Goal: Transaction & Acquisition: Purchase product/service

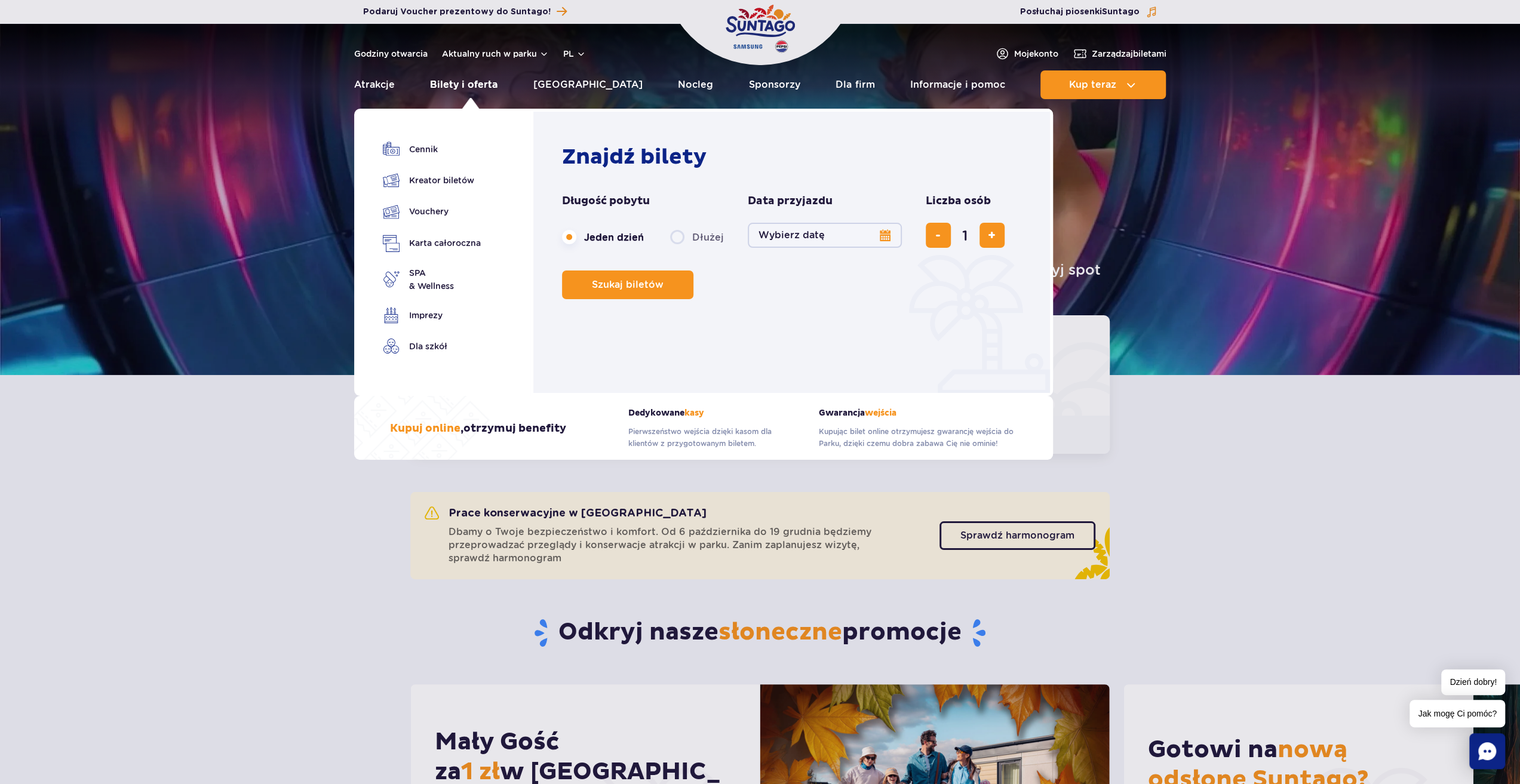
click at [450, 86] on link "Bilety i oferta" at bounding box center [464, 85] width 68 height 29
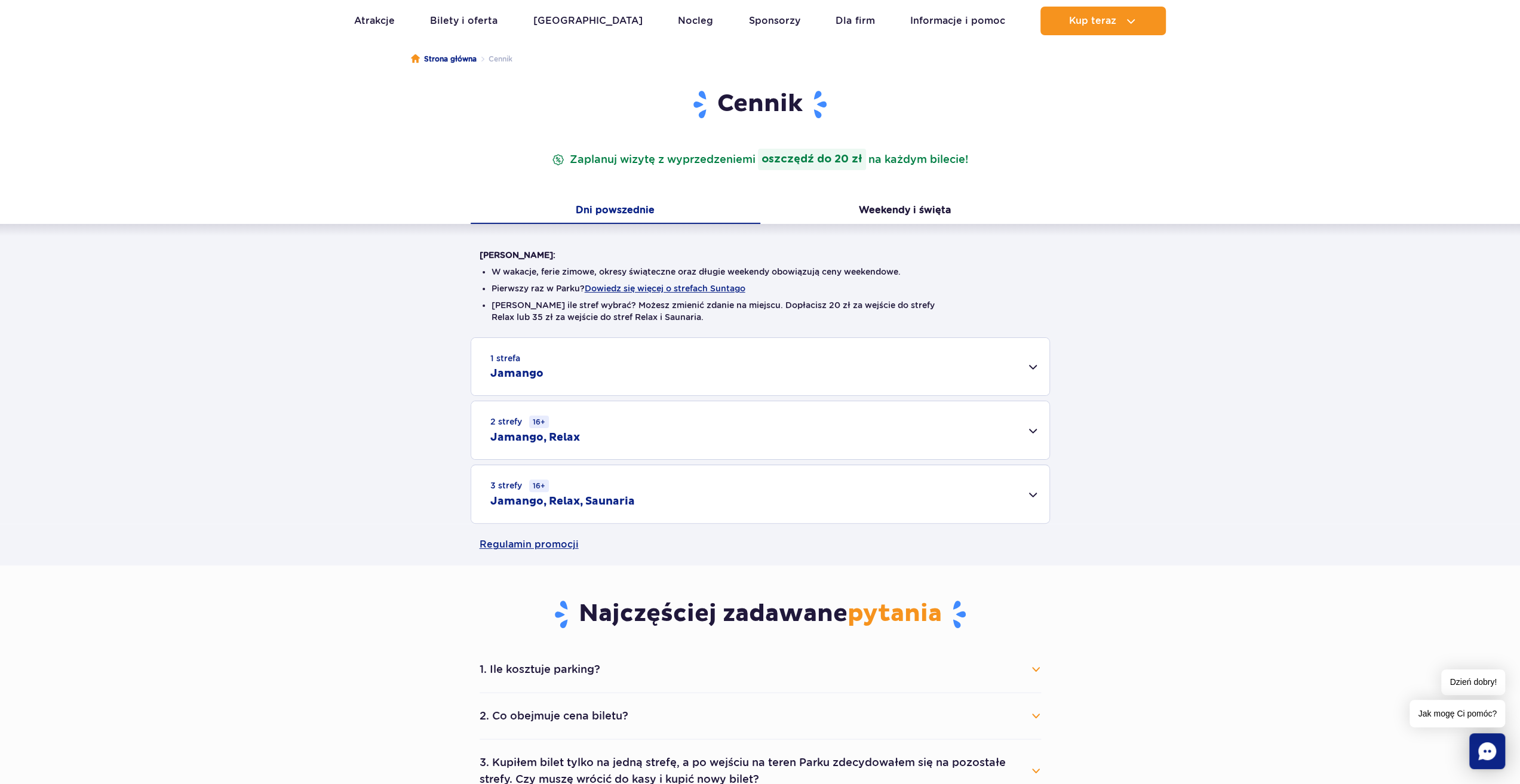
scroll to position [119, 0]
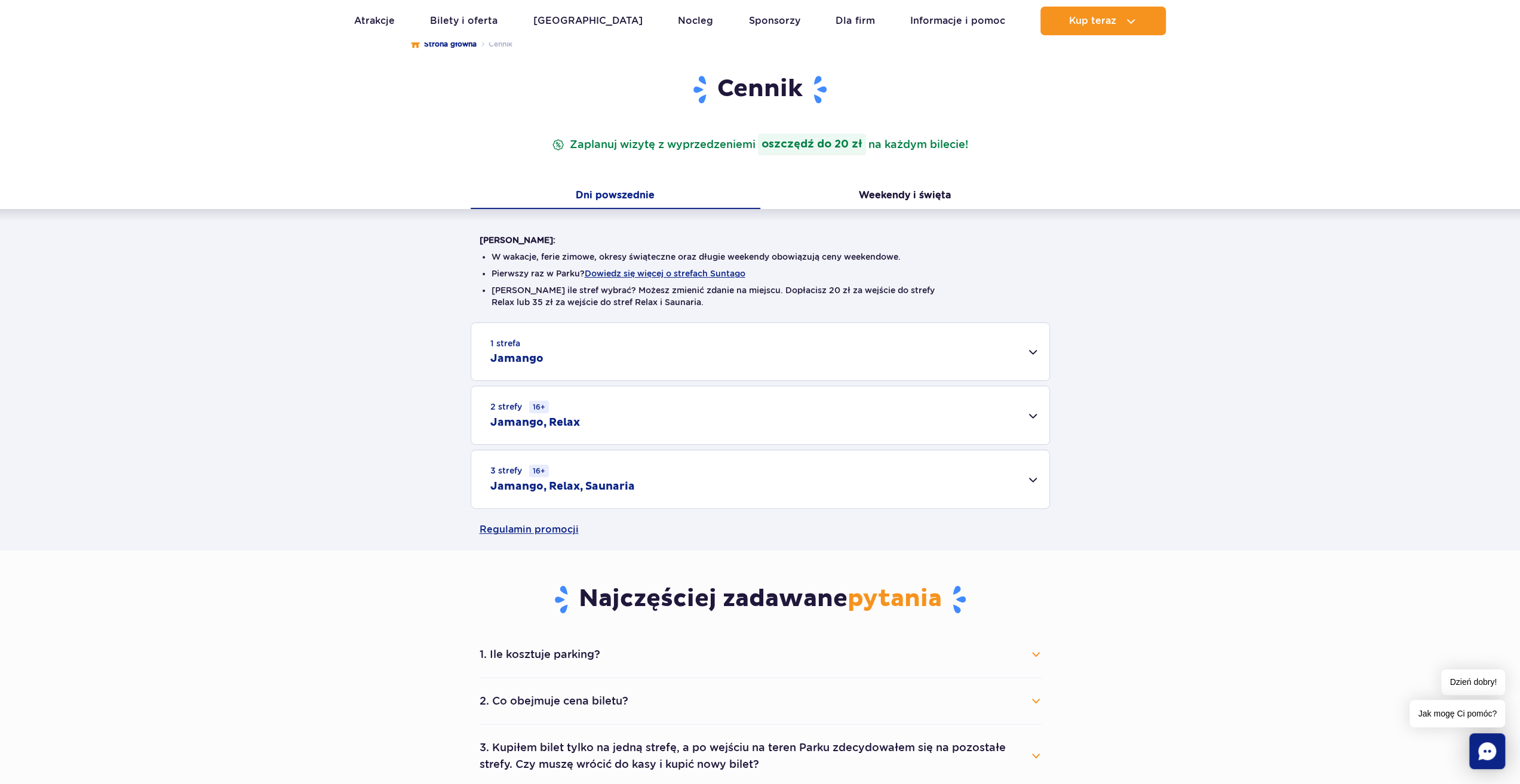
click at [1028, 475] on div "3 strefy 16+ Jamango, Relax, Saunaria" at bounding box center [760, 479] width 578 height 58
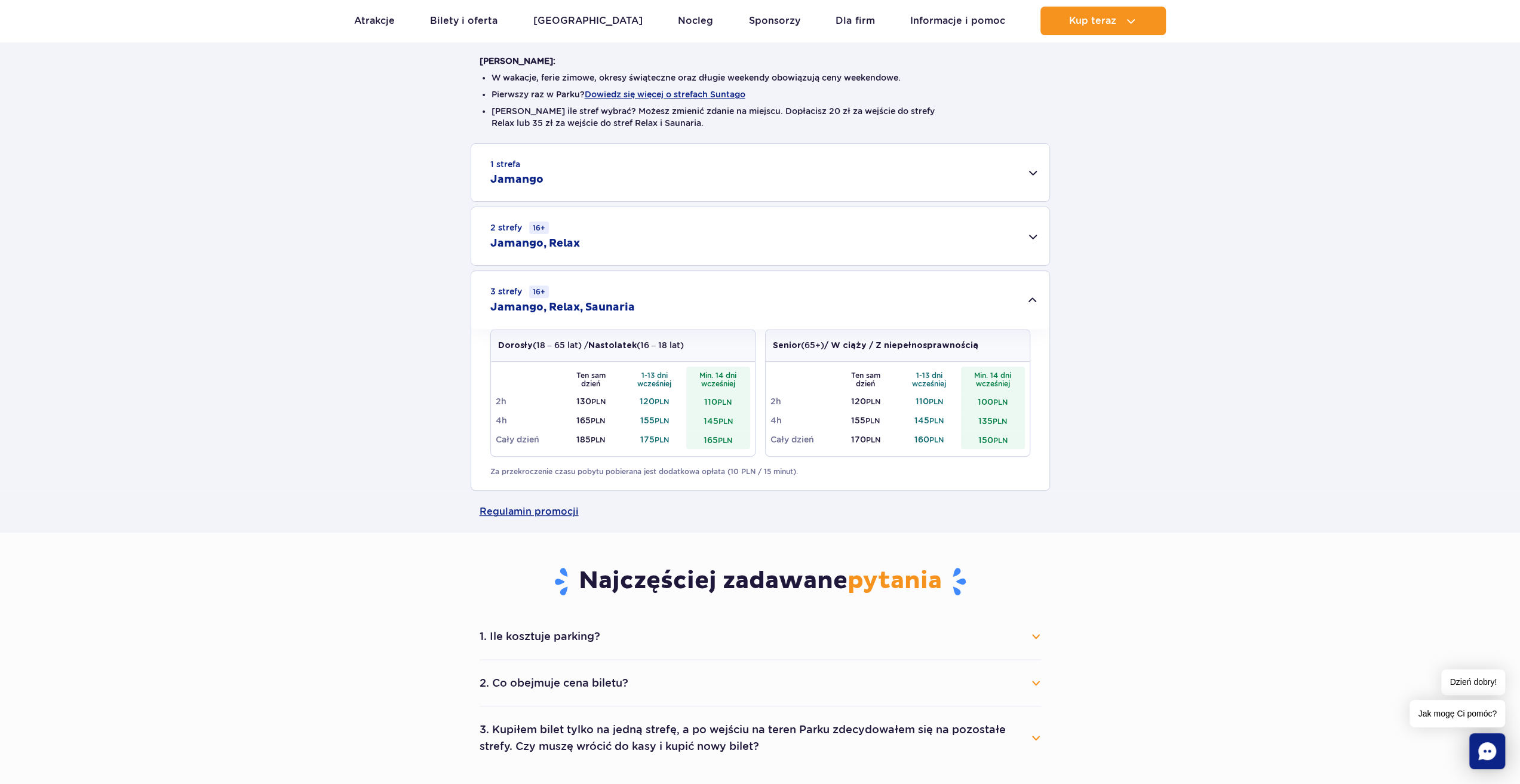
scroll to position [179, 0]
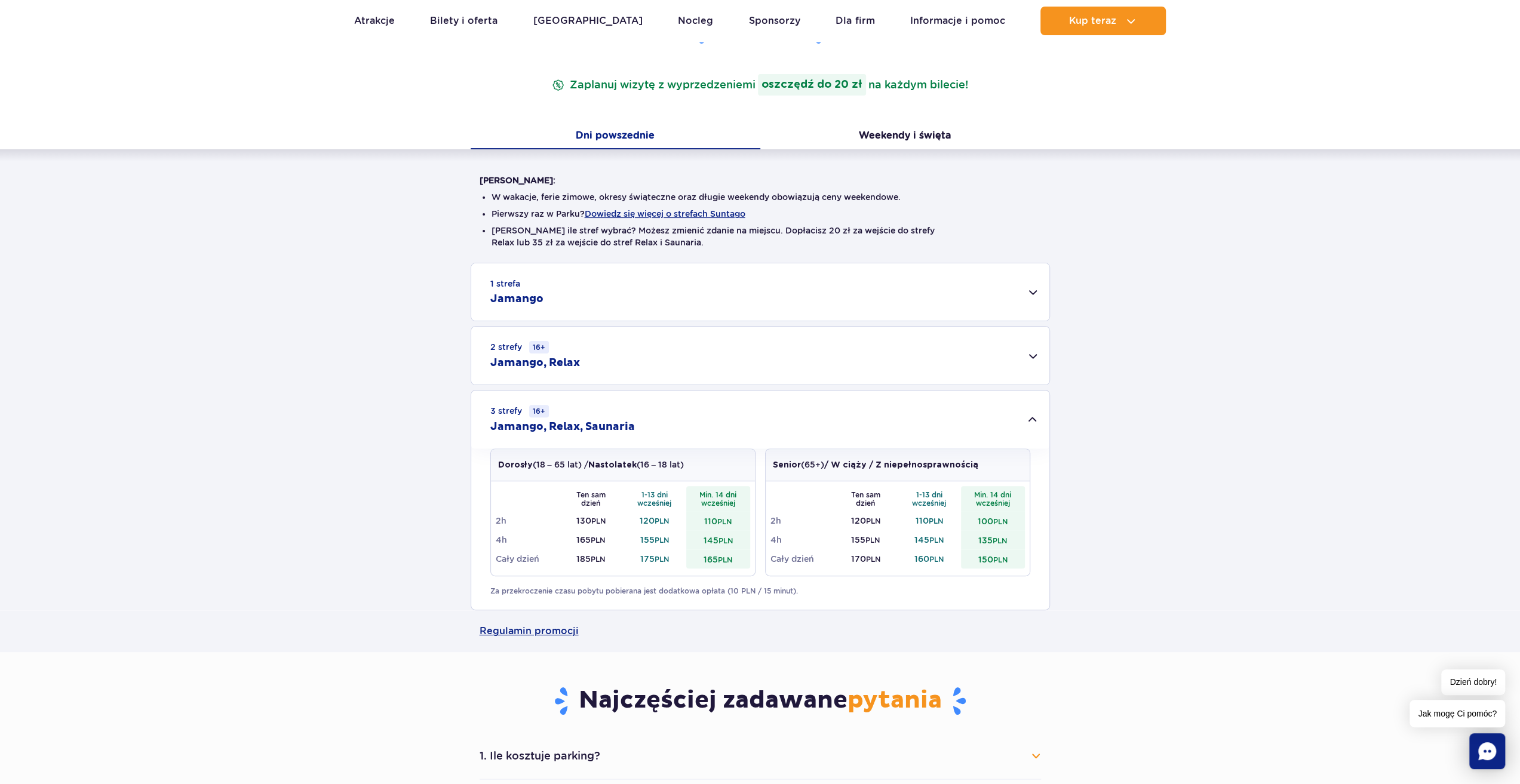
click at [1035, 357] on div "2 strefy 16+ Jamango, Relax" at bounding box center [760, 356] width 578 height 58
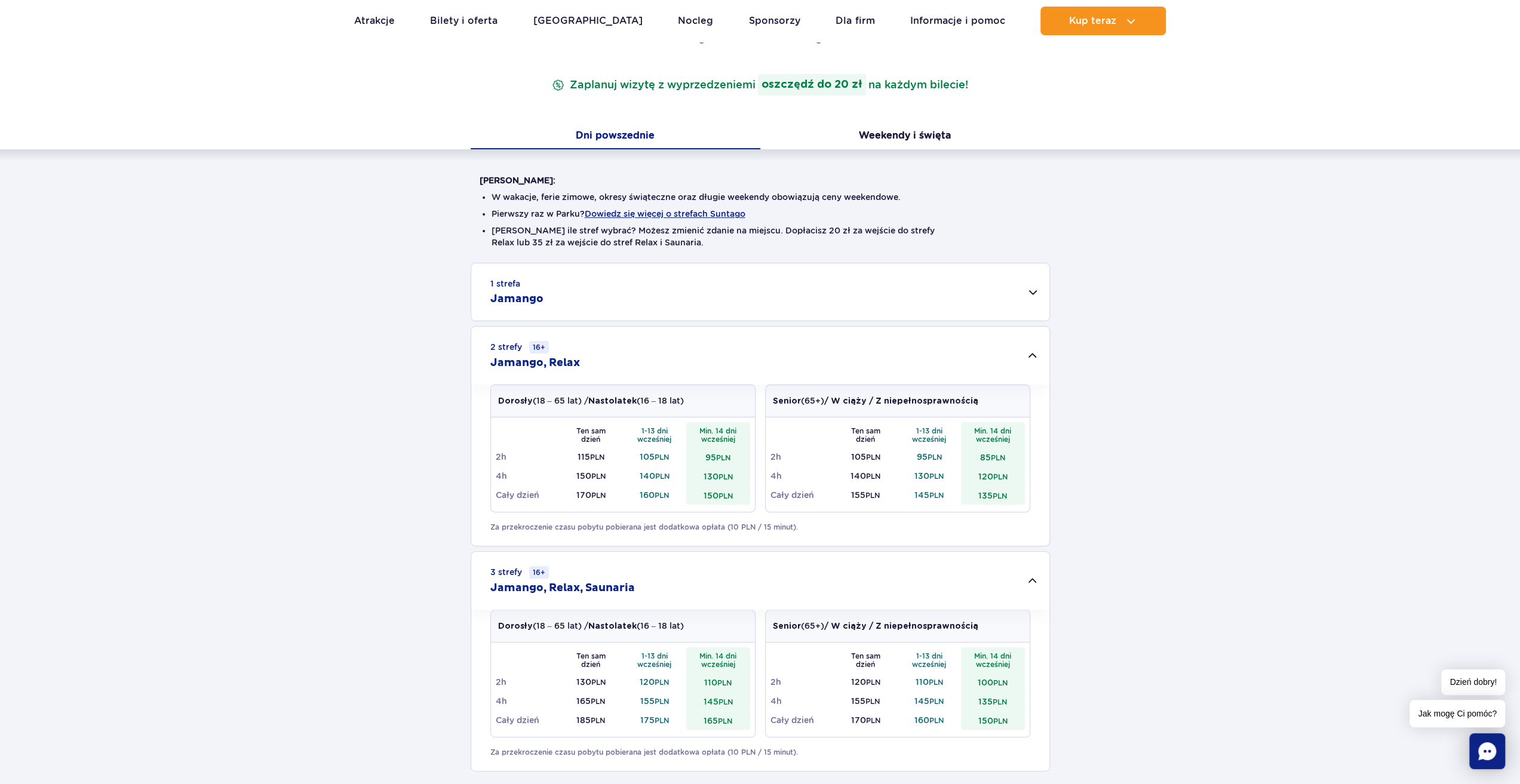
click at [1031, 300] on div "1 strefa Jamango" at bounding box center [760, 292] width 578 height 57
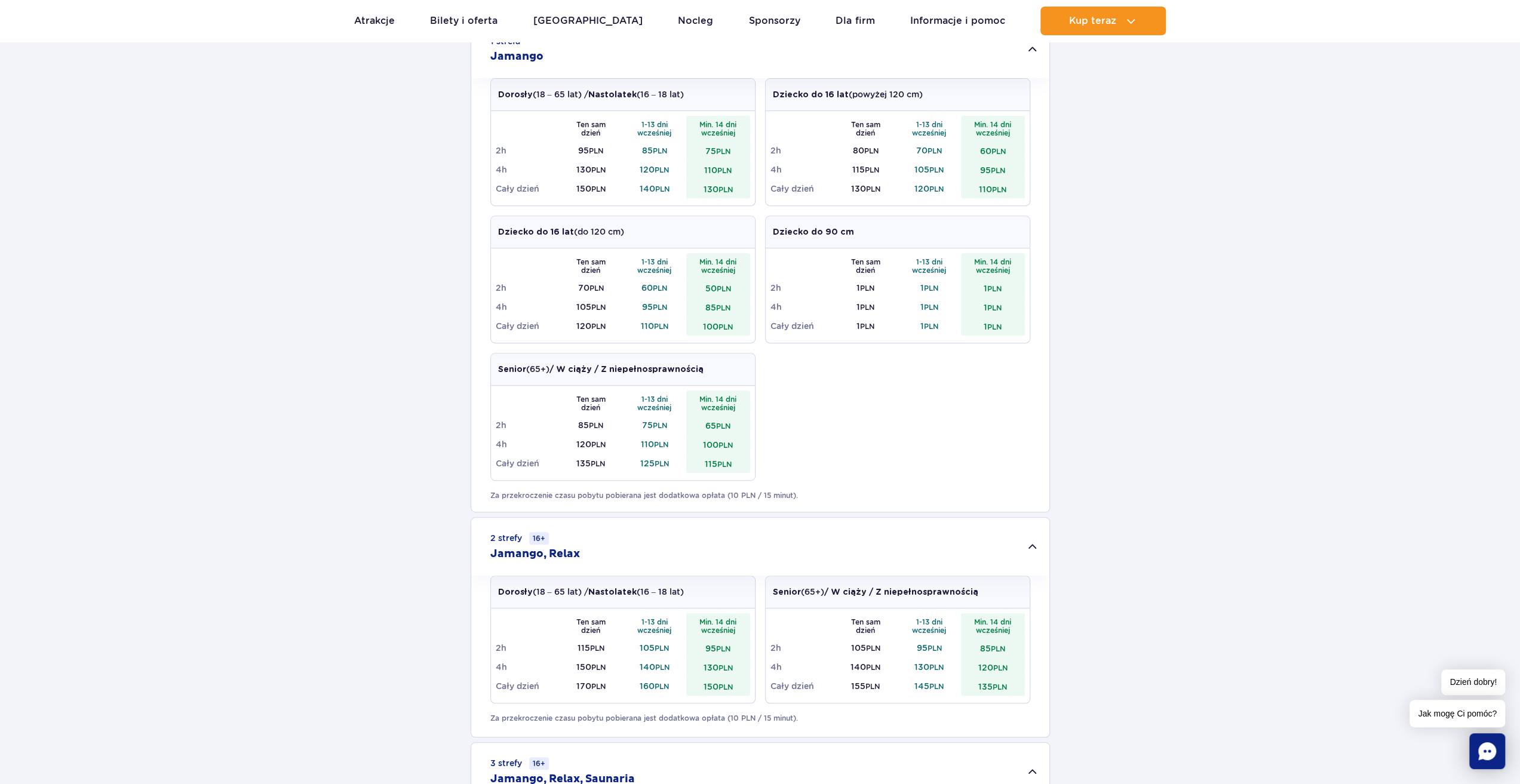
scroll to position [418, 0]
